Goal: Task Accomplishment & Management: Complete application form

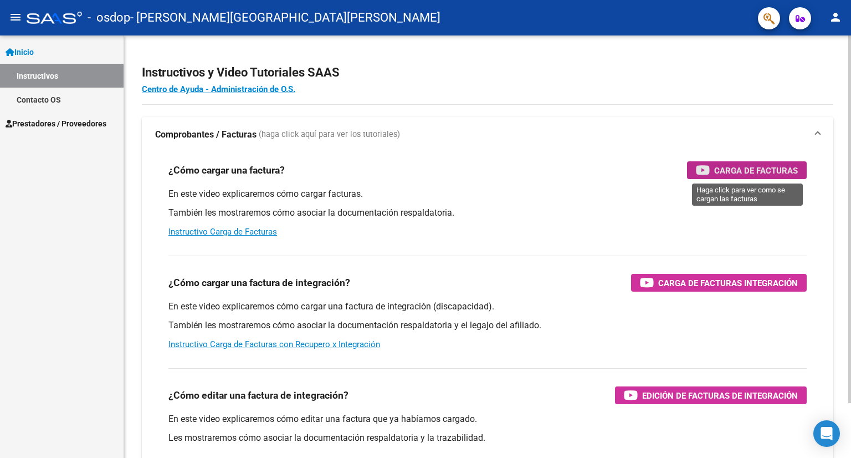
click at [752, 171] on span "Carga de Facturas" at bounding box center [756, 170] width 84 height 14
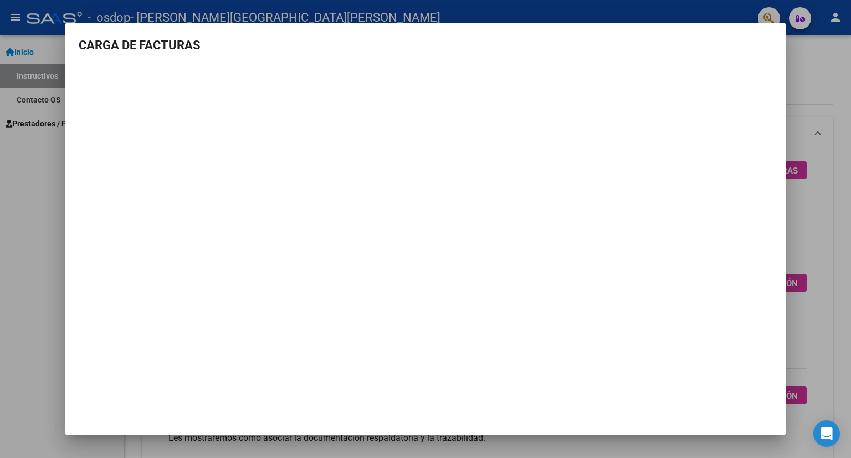
click at [824, 83] on div at bounding box center [425, 229] width 851 height 458
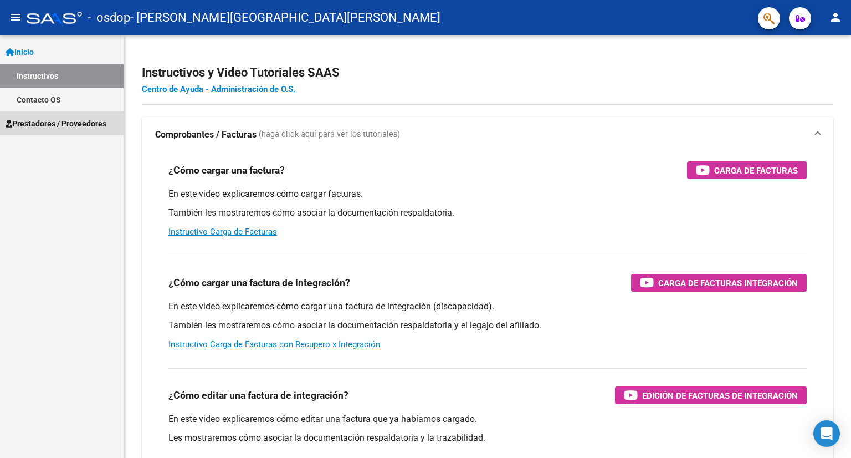
click at [65, 121] on span "Prestadores / Proveedores" at bounding box center [56, 123] width 101 height 12
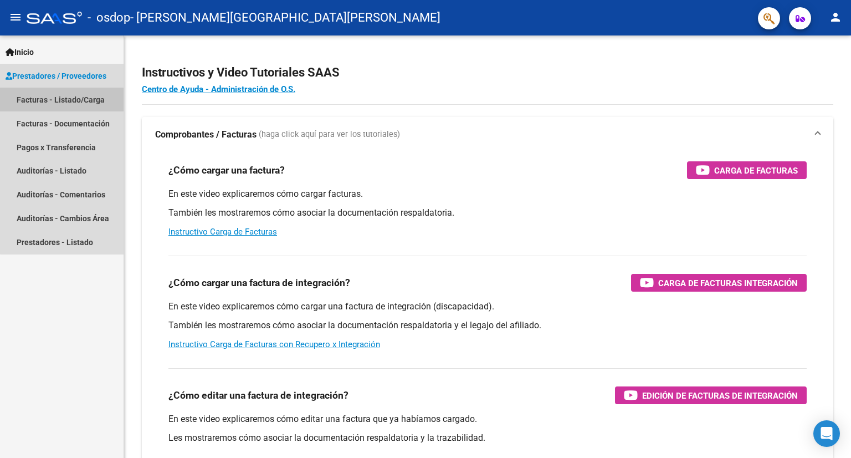
click at [89, 95] on link "Facturas - Listado/Carga" at bounding box center [62, 100] width 124 height 24
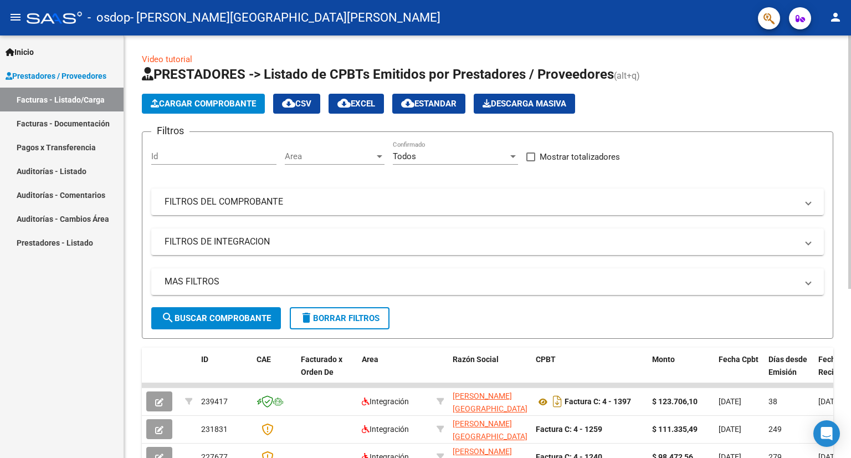
drag, startPoint x: 846, startPoint y: 284, endPoint x: 844, endPoint y: 315, distance: 31.6
click at [844, 315] on div "Video tutorial PRESTADORES -> Listado de CPBTs Emitidos por Prestadores / Prove…" at bounding box center [487, 383] width 727 height 696
click at [850, 240] on div at bounding box center [849, 161] width 3 height 253
click at [205, 99] on span "Cargar Comprobante" at bounding box center [203, 104] width 105 height 10
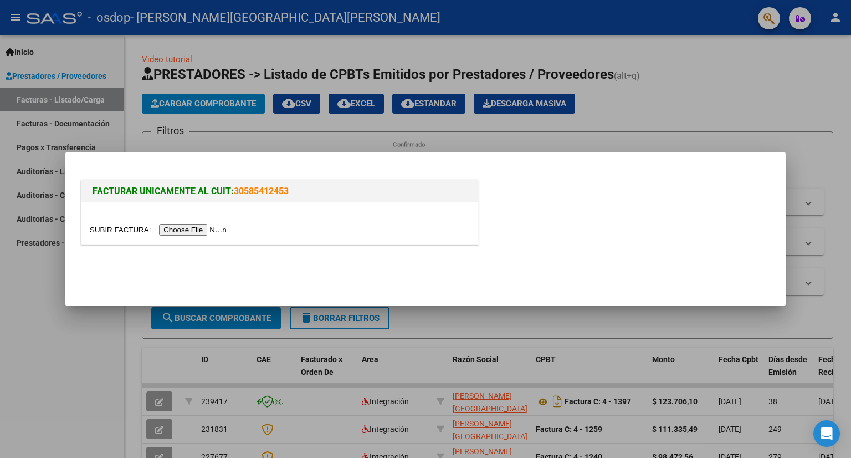
click at [213, 228] on input "file" at bounding box center [160, 230] width 140 height 12
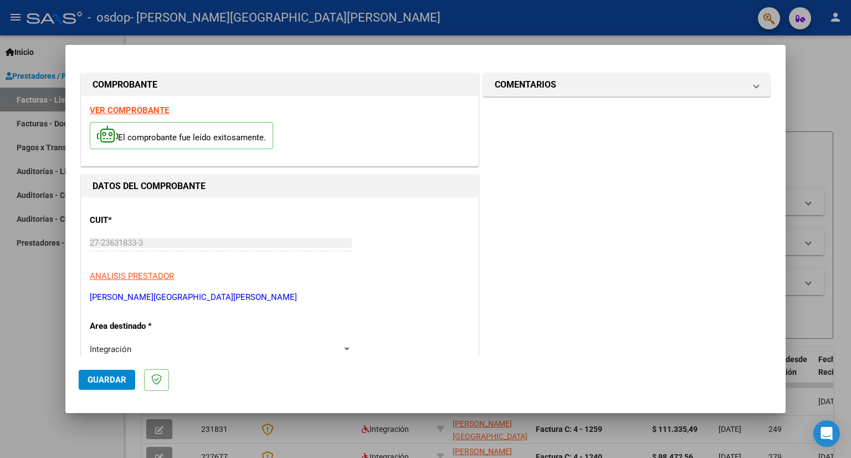
click at [144, 107] on strong "VER COMPROBANTE" at bounding box center [129, 110] width 79 height 10
click at [108, 237] on div "27-23631833-3 Ingresar CUIT" at bounding box center [221, 242] width 262 height 17
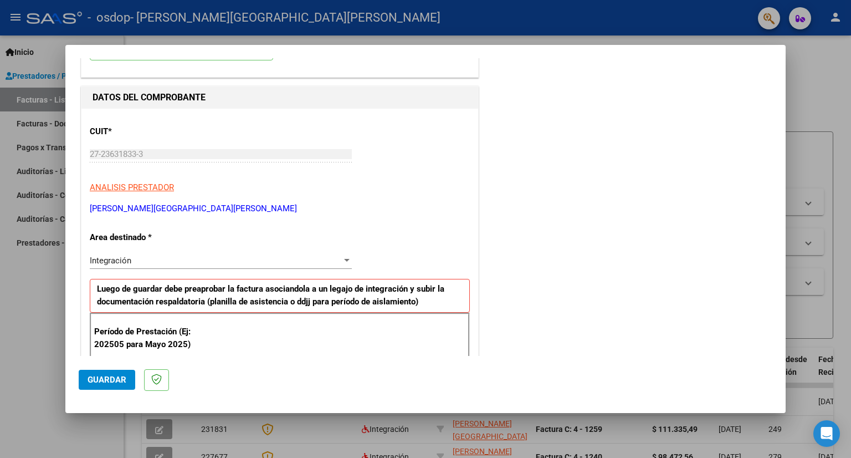
scroll to position [111, 0]
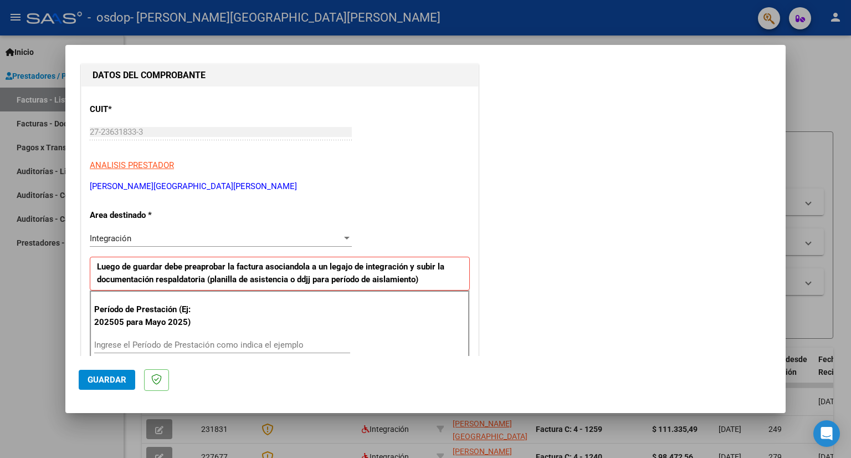
click at [811, 81] on div at bounding box center [425, 229] width 851 height 458
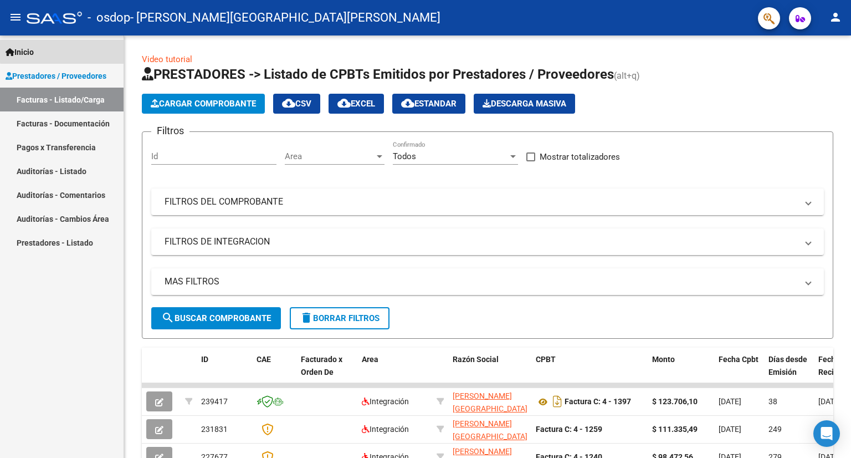
click at [64, 46] on link "Inicio" at bounding box center [62, 52] width 124 height 24
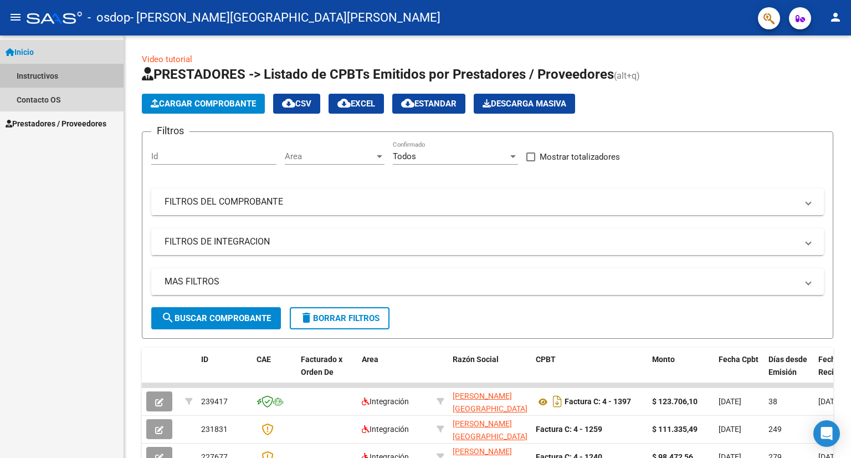
click at [40, 73] on link "Instructivos" at bounding box center [62, 76] width 124 height 24
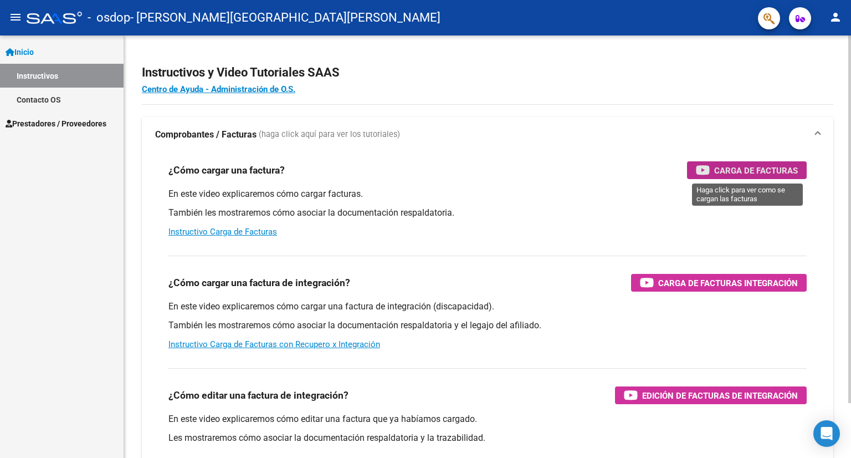
click at [720, 165] on span "Carga de Facturas" at bounding box center [756, 170] width 84 height 14
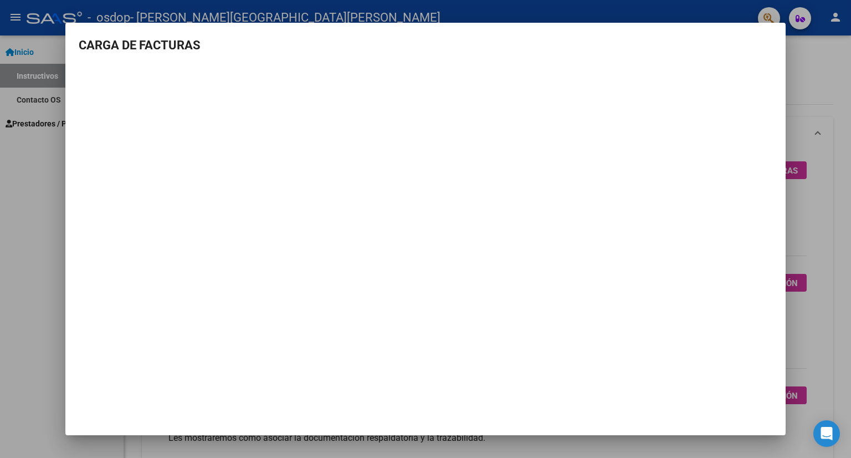
click at [829, 74] on div at bounding box center [425, 229] width 851 height 458
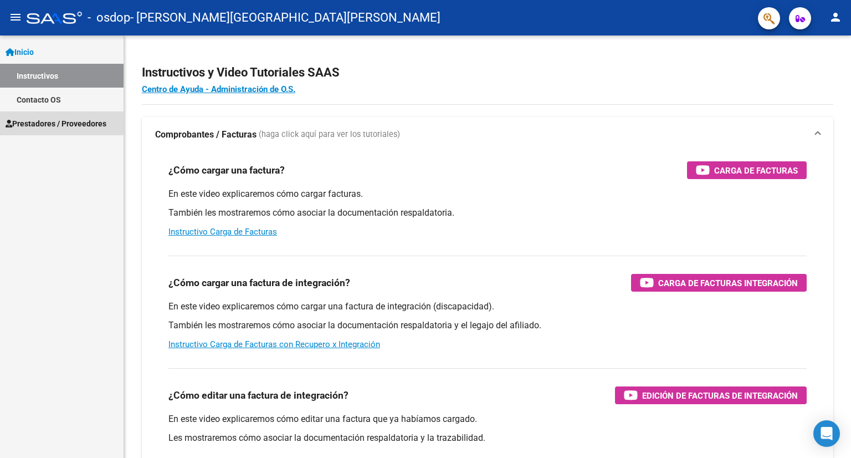
click at [64, 126] on span "Prestadores / Proveedores" at bounding box center [56, 123] width 101 height 12
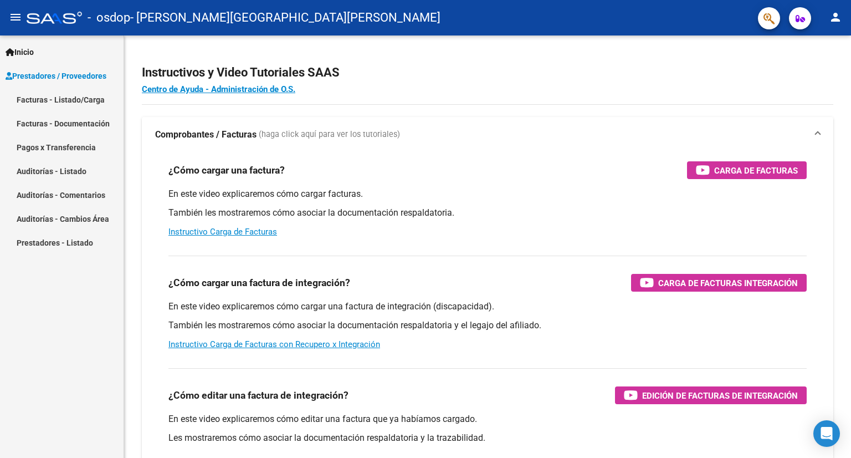
click at [83, 98] on link "Facturas - Listado/Carga" at bounding box center [62, 100] width 124 height 24
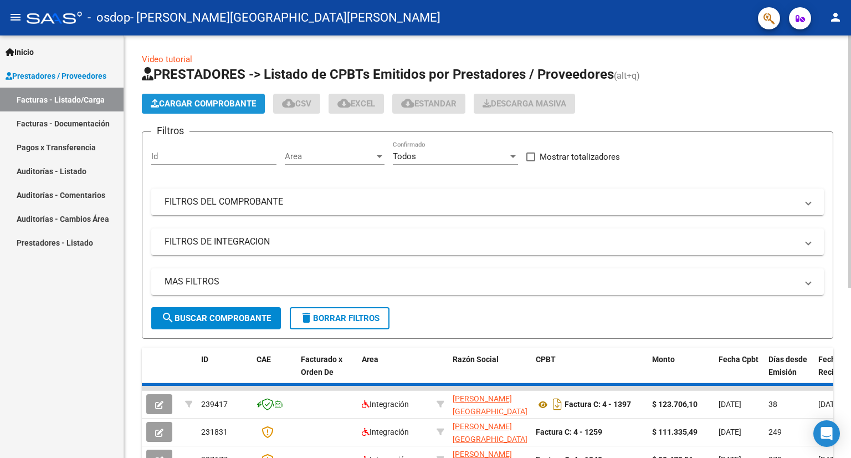
click at [191, 99] on span "Cargar Comprobante" at bounding box center [203, 104] width 105 height 10
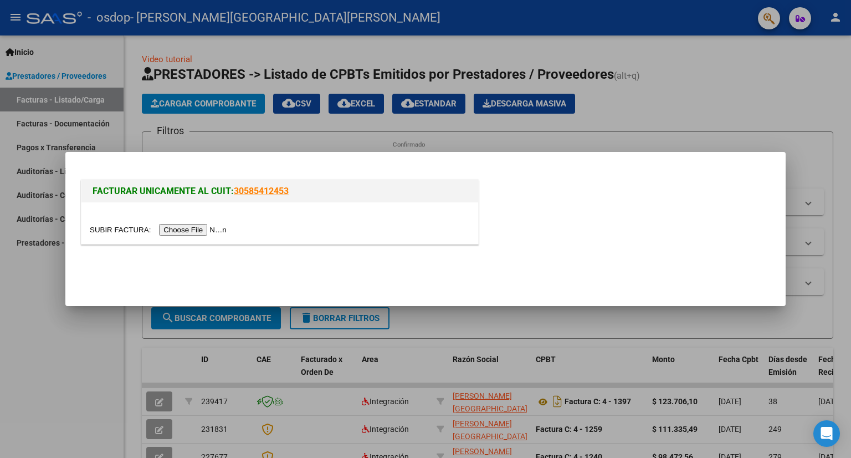
click at [182, 229] on input "file" at bounding box center [160, 230] width 140 height 12
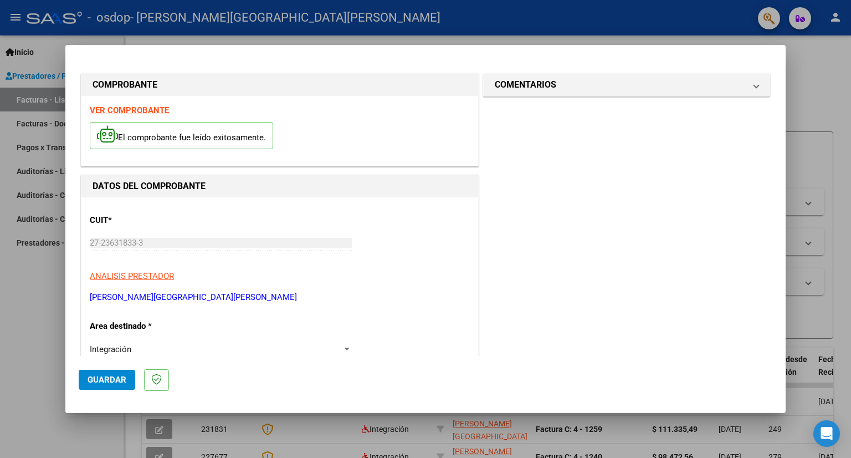
drag, startPoint x: 785, startPoint y: 179, endPoint x: 780, endPoint y: 84, distance: 95.4
click at [780, 84] on mat-dialog-content "COMPROBANTE VER COMPROBANTE El comprobante fue leído exitosamente. DATOS DEL CO…" at bounding box center [425, 206] width 720 height 297
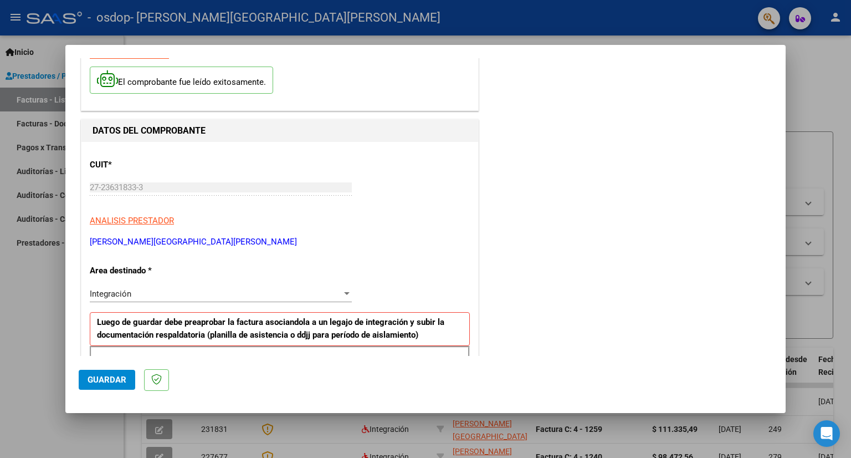
scroll to position [66, 0]
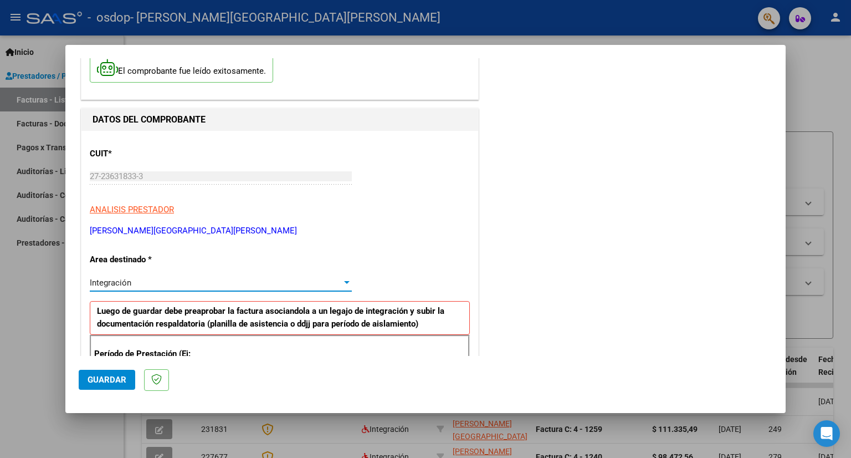
click at [347, 278] on div "Integración" at bounding box center [221, 283] width 262 height 10
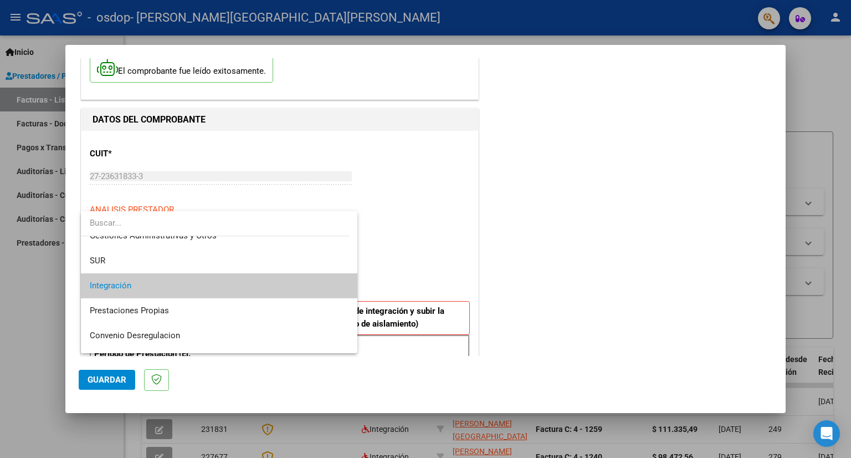
scroll to position [16, 0]
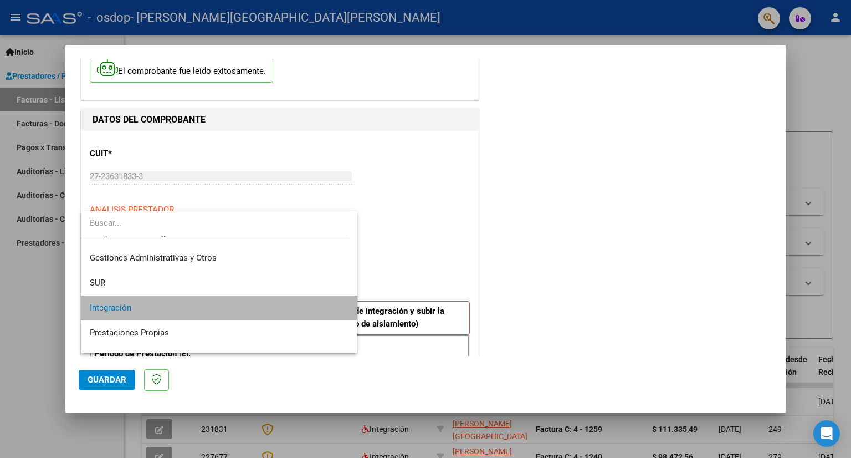
click at [238, 308] on span "Integración" at bounding box center [219, 307] width 259 height 25
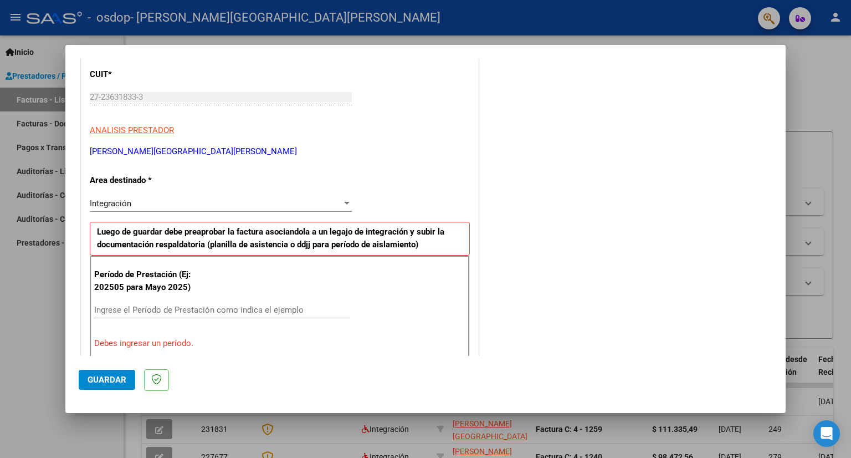
scroll to position [155, 0]
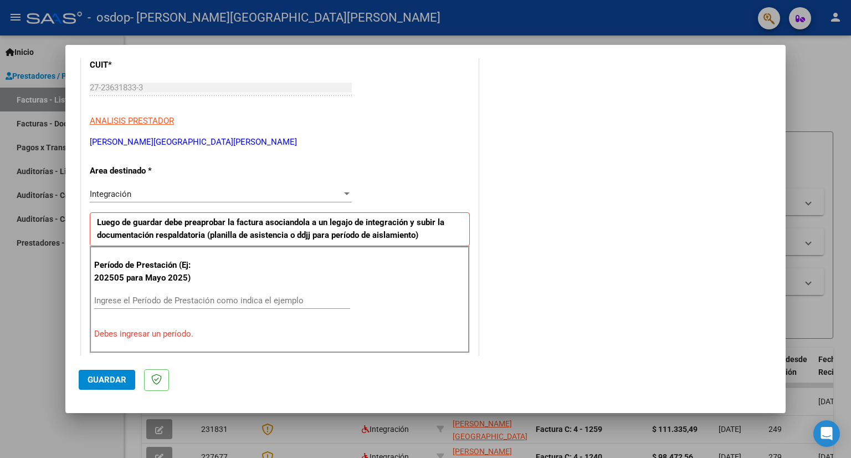
click at [245, 298] on input "Ingrese el Período de Prestación como indica el ejemplo" at bounding box center [222, 300] width 256 height 10
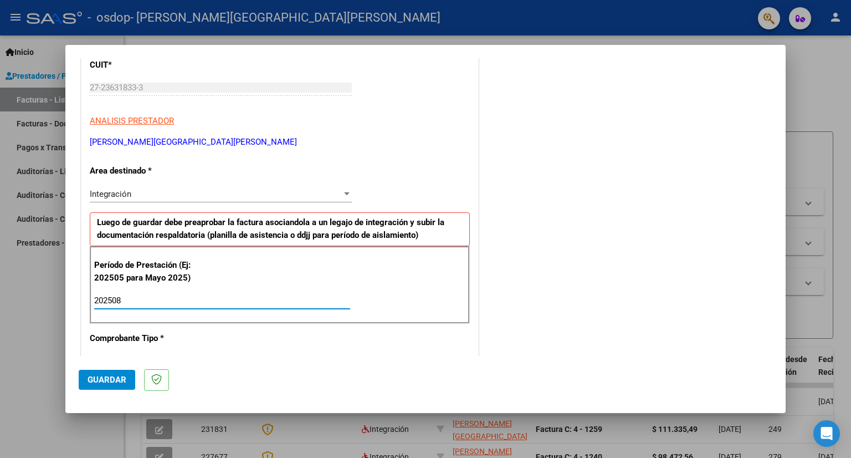
type input "202508"
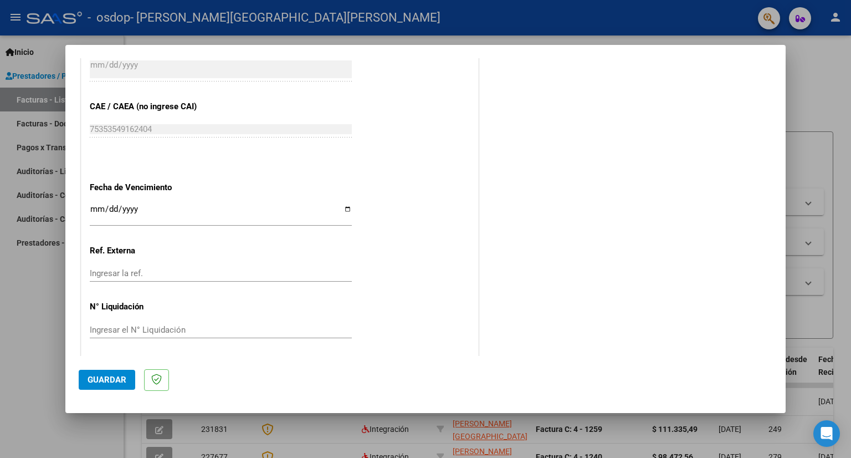
scroll to position [676, 0]
click at [109, 377] on span "Guardar" at bounding box center [107, 379] width 39 height 10
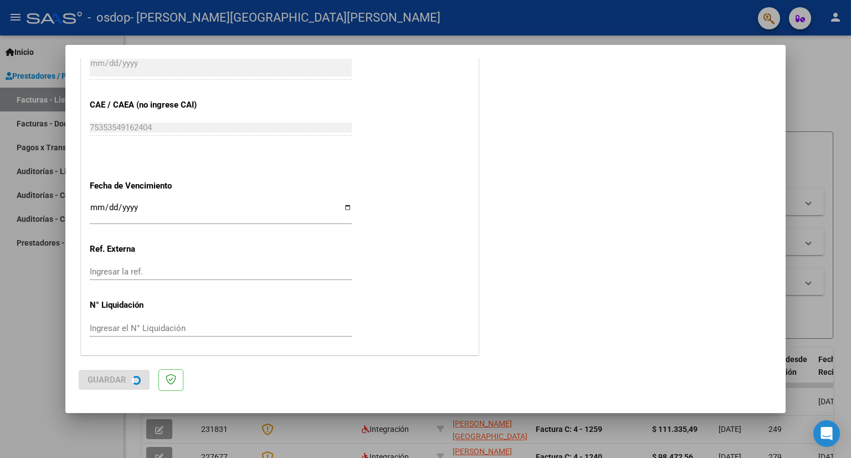
scroll to position [0, 0]
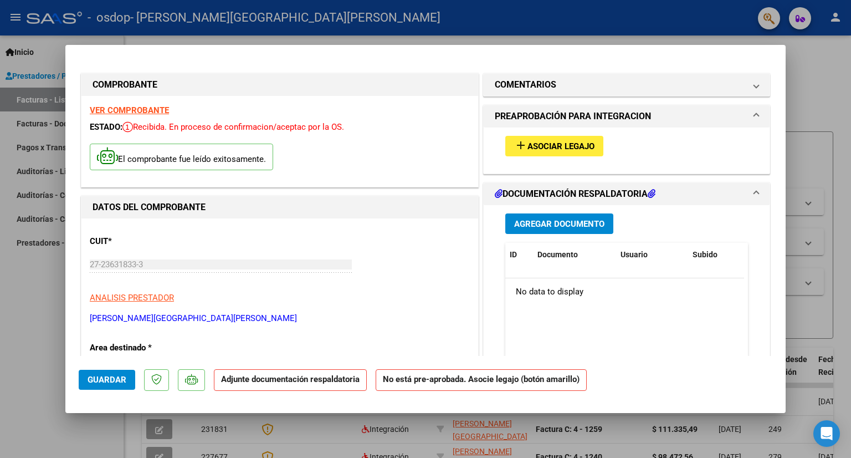
click at [574, 141] on span "Asociar Legajo" at bounding box center [560, 146] width 67 height 10
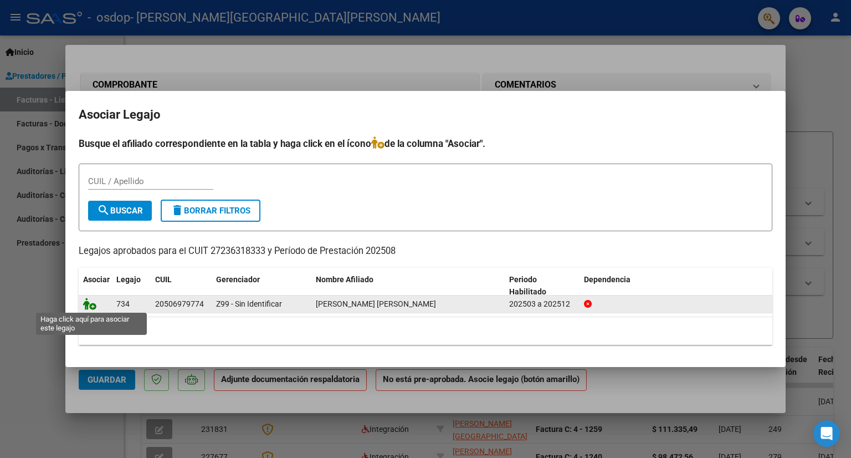
click at [85, 305] on icon at bounding box center [89, 303] width 13 height 12
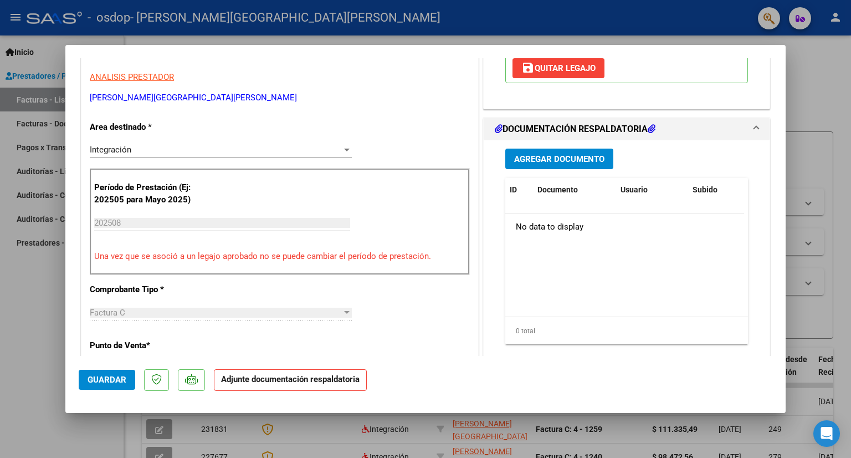
scroll to position [222, 0]
click at [561, 155] on span "Agregar Documento" at bounding box center [559, 158] width 90 height 10
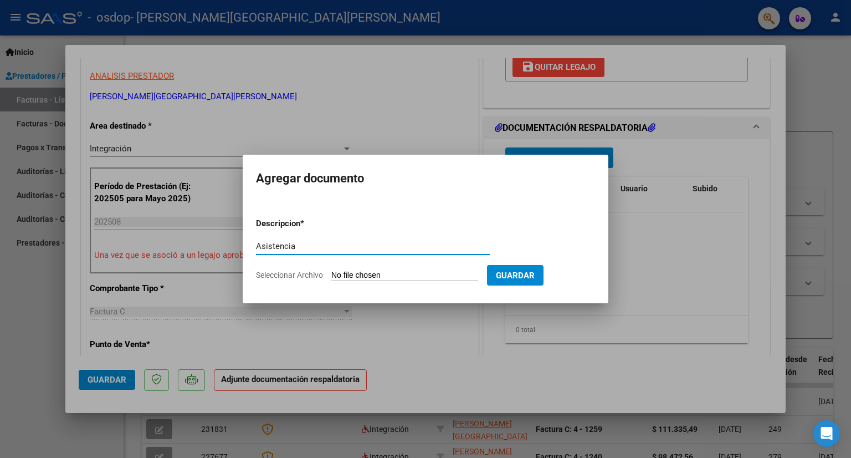
type input "Asistencia"
click at [419, 271] on input "Seleccionar Archivo" at bounding box center [404, 275] width 147 height 11
type input "C:\fakepath\Asist. J.D.B..pdf"
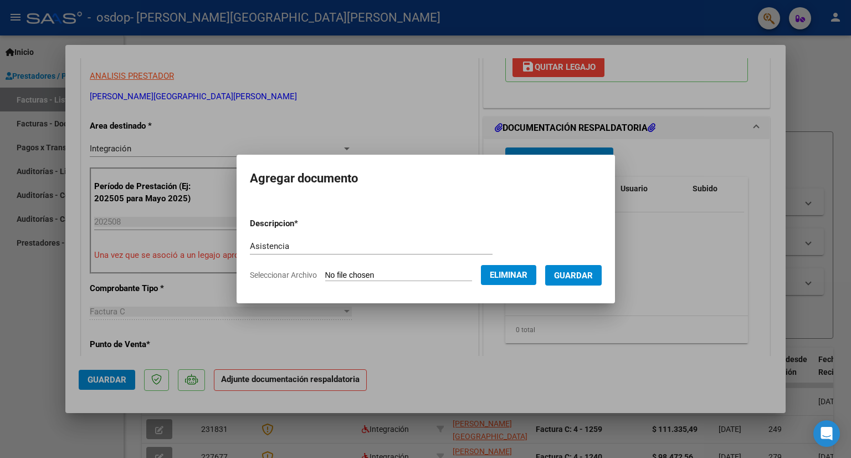
click at [581, 274] on span "Guardar" at bounding box center [573, 275] width 39 height 10
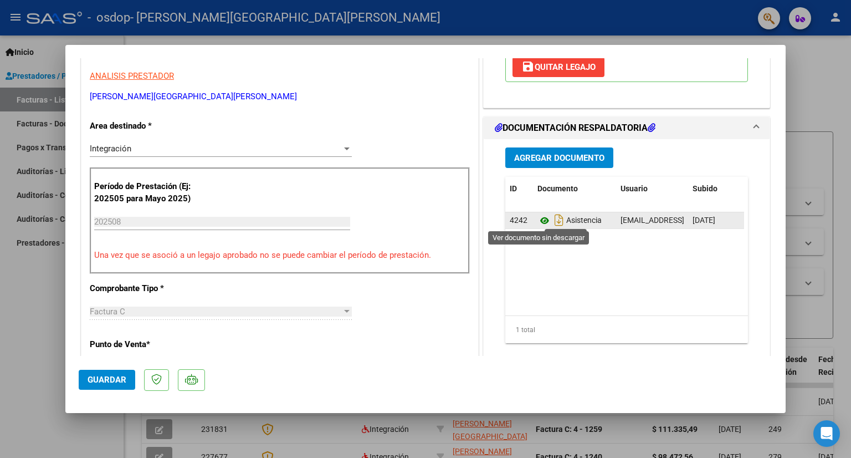
click at [537, 220] on icon at bounding box center [544, 220] width 14 height 13
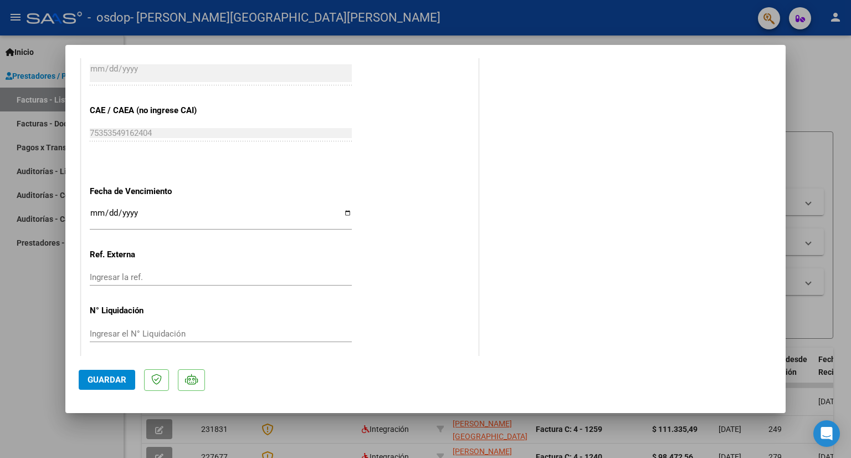
scroll to position [693, 0]
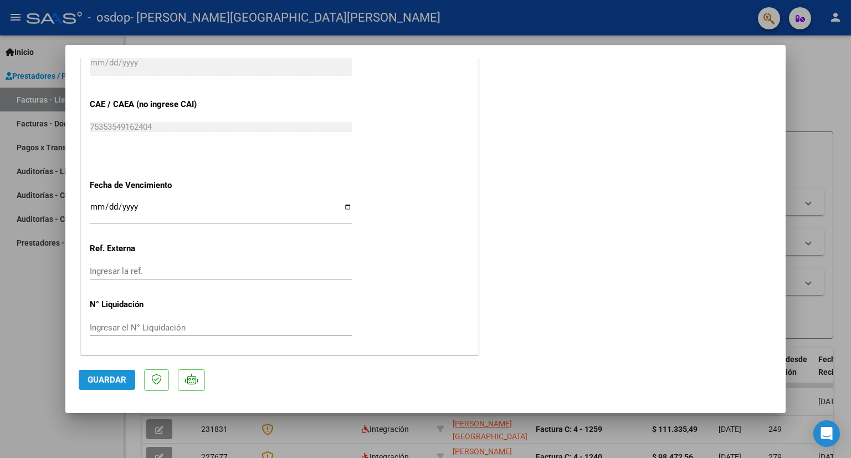
click at [96, 378] on span "Guardar" at bounding box center [107, 379] width 39 height 10
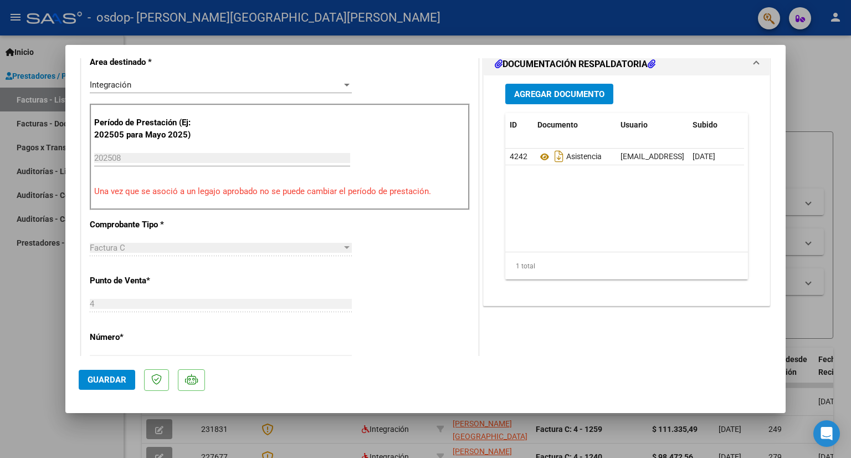
scroll to position [0, 0]
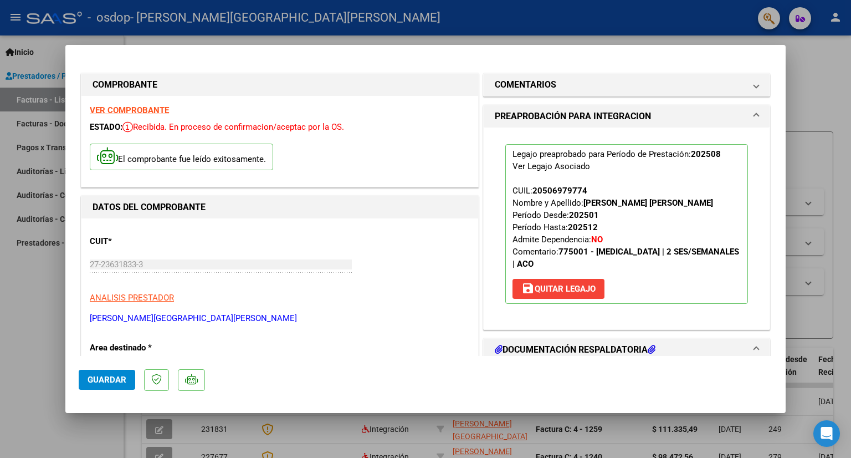
click at [809, 165] on div at bounding box center [425, 229] width 851 height 458
type input "$ 0,00"
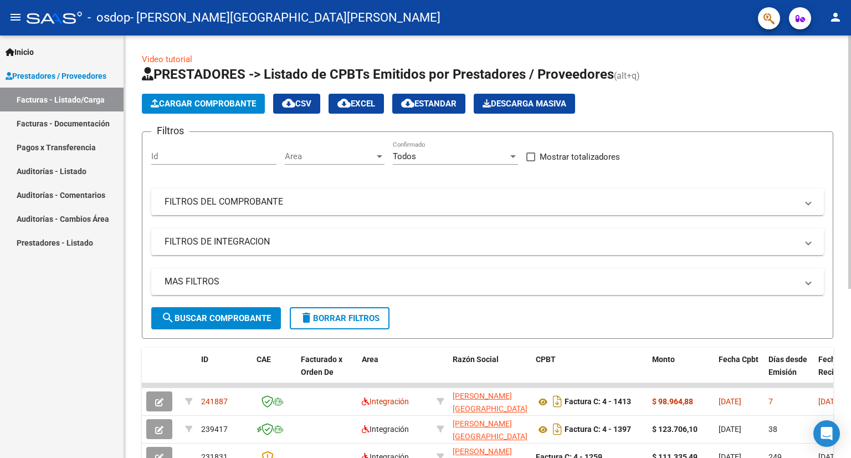
click at [849, 175] on div at bounding box center [849, 161] width 3 height 253
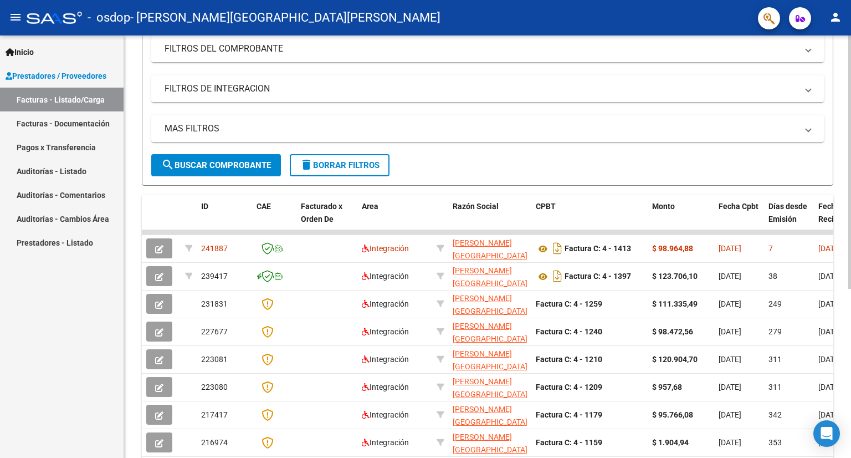
scroll to position [181, 0]
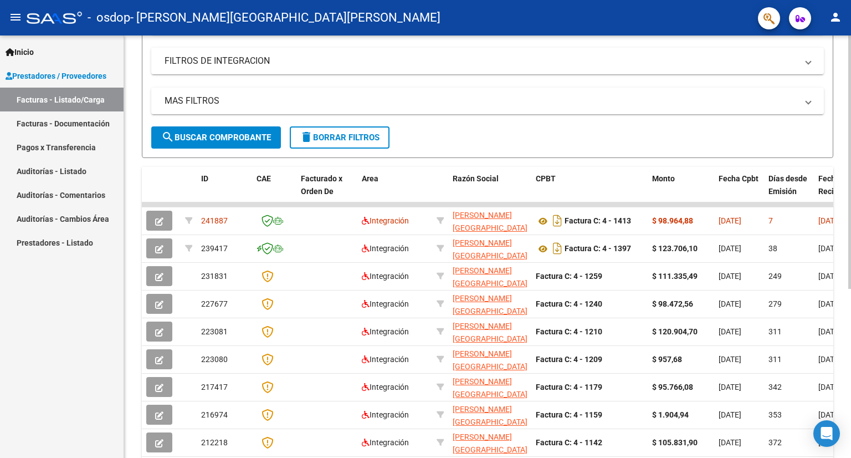
click at [845, 284] on div "Video tutorial PRESTADORES -> Listado de CPBTs Emitidos por Prestadores / Prove…" at bounding box center [488, 203] width 729 height 696
click at [848, 179] on div at bounding box center [849, 273] width 3 height 253
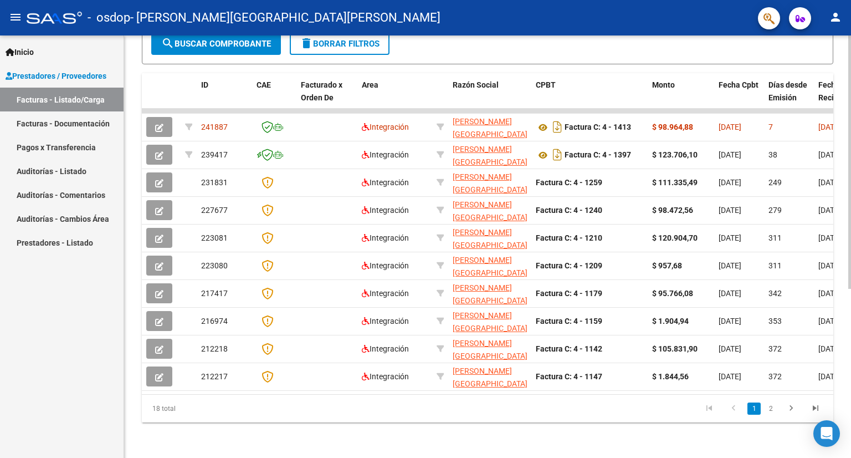
scroll to position [281, 0]
click at [848, 442] on div at bounding box center [849, 330] width 3 height 253
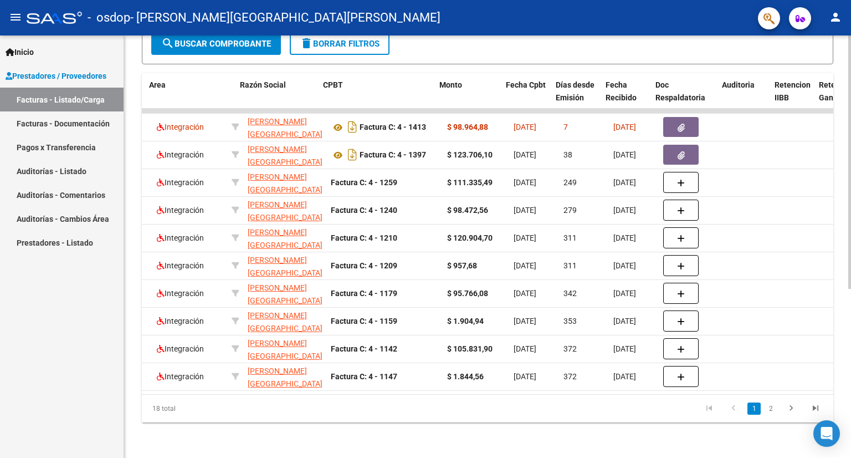
scroll to position [0, 213]
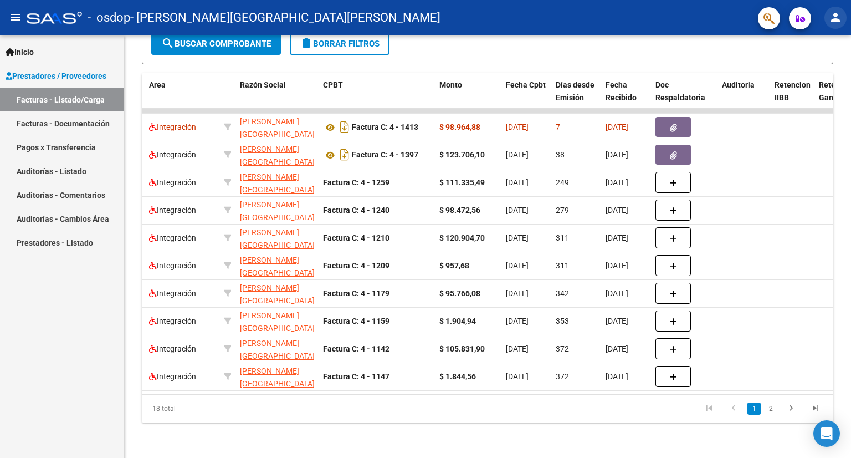
click at [836, 18] on mat-icon "person" at bounding box center [835, 17] width 13 height 13
click at [810, 71] on button "exit_to_app Salir" at bounding box center [813, 73] width 68 height 27
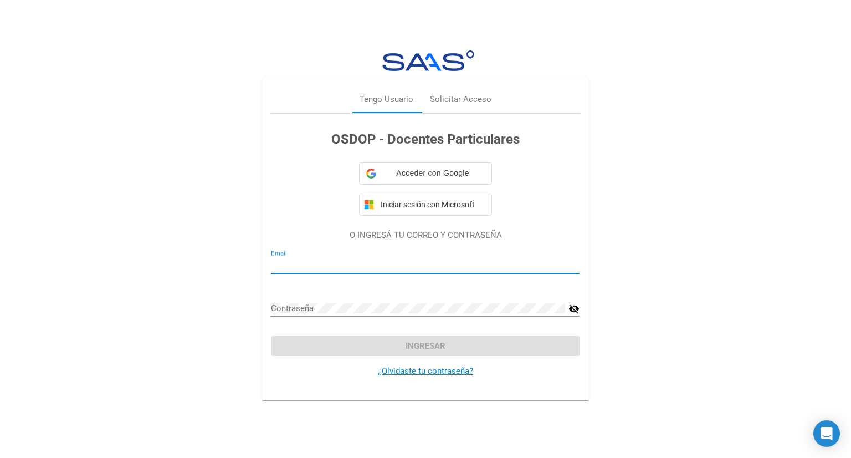
type input "[EMAIL_ADDRESS][DOMAIN_NAME]"
